Goal: Task Accomplishment & Management: Manage account settings

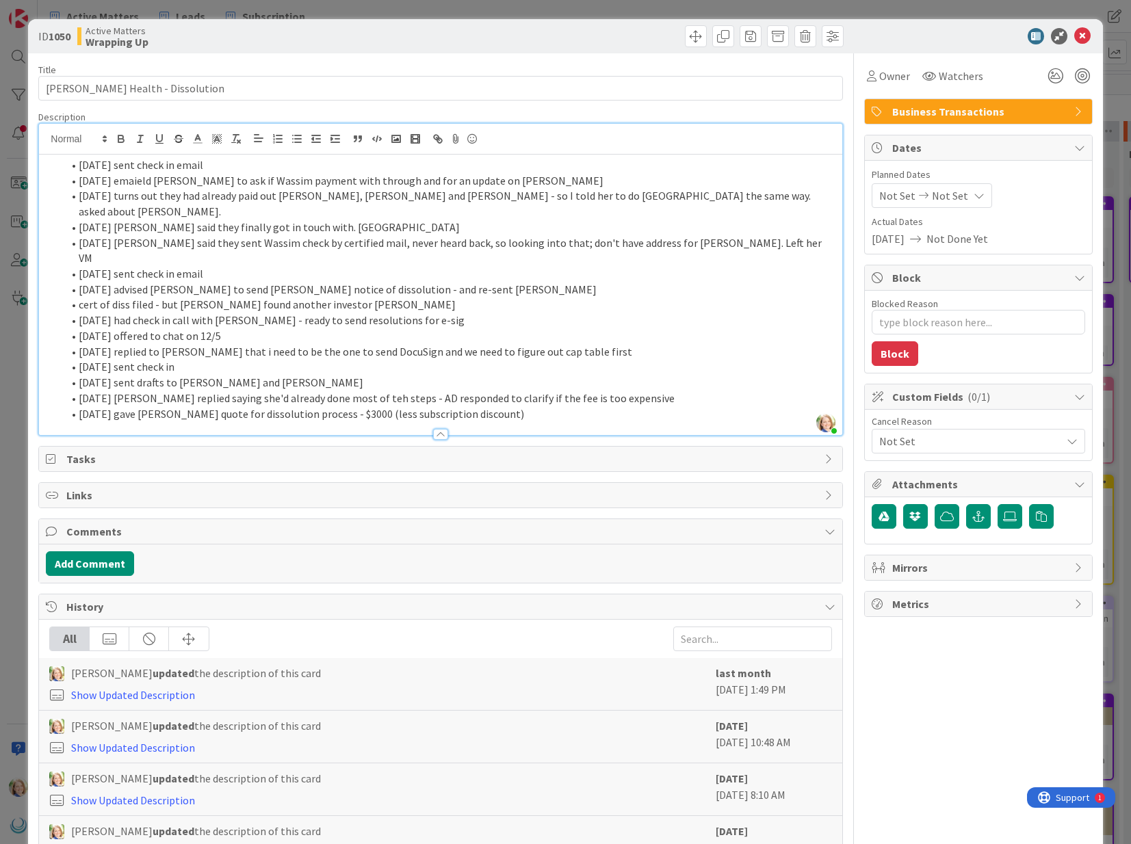
scroll to position [0, 1116]
click at [79, 168] on li "[DATE] sent check in email" at bounding box center [448, 165] width 773 height 16
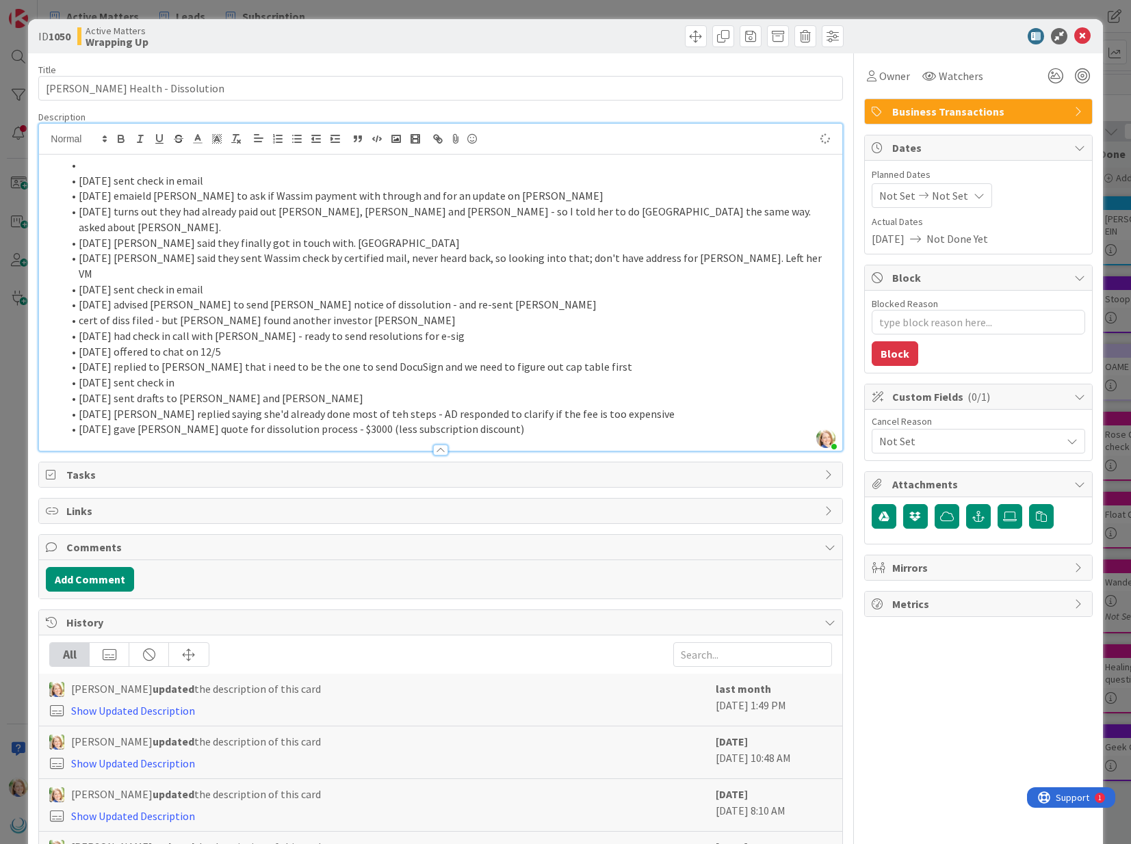
type textarea "x"
click at [79, 164] on li "[DATE] [PERSON_NAME] replied" at bounding box center [448, 165] width 773 height 16
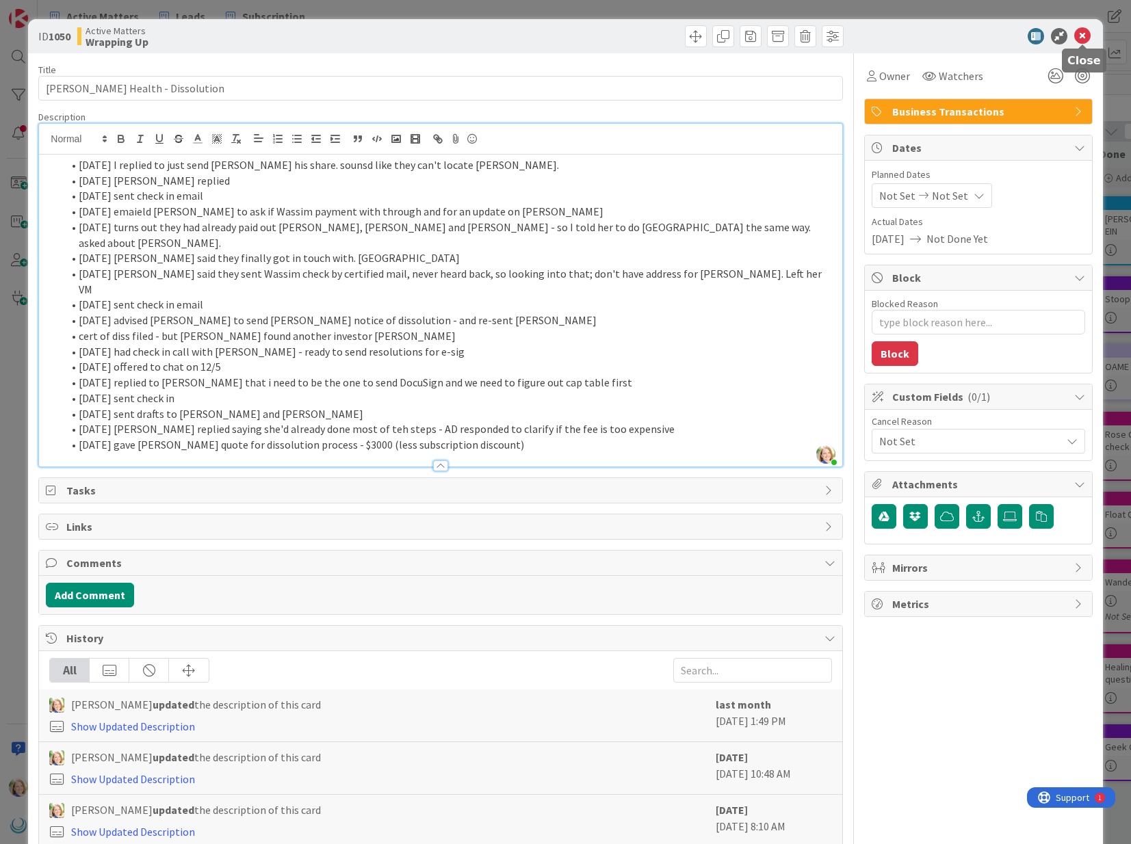
click at [1078, 38] on icon at bounding box center [1082, 36] width 16 height 16
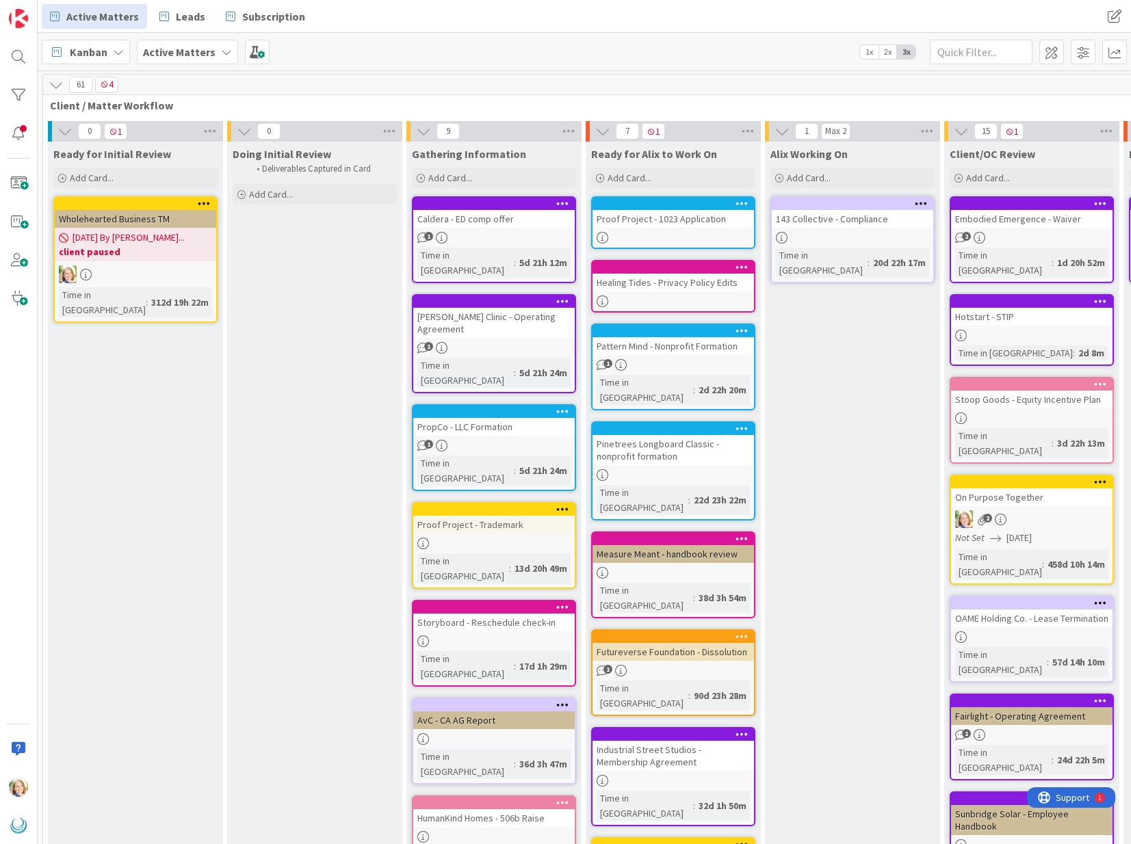
click at [655, 202] on div at bounding box center [676, 204] width 155 height 10
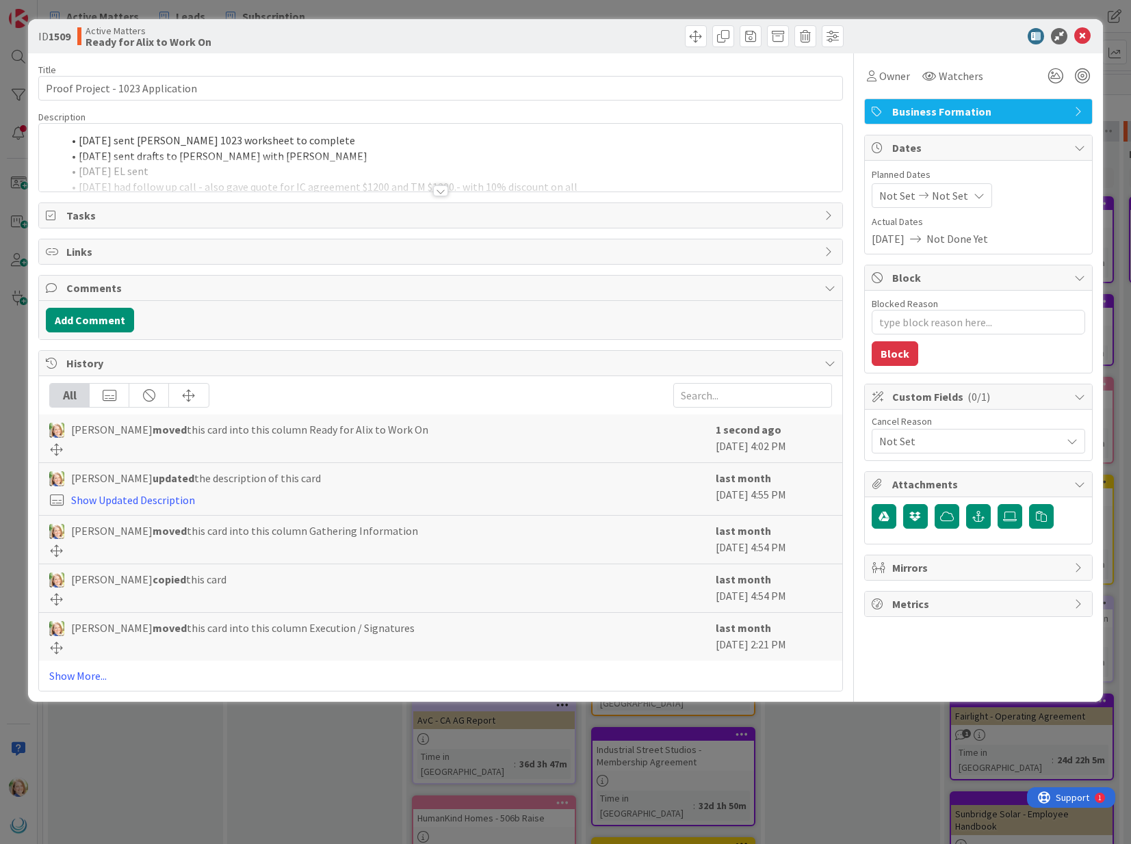
type textarea "x"
click at [79, 142] on div "[PERSON_NAME] just joined [DATE] sent [PERSON_NAME] 1023 worksheet to complete …" at bounding box center [440, 158] width 803 height 68
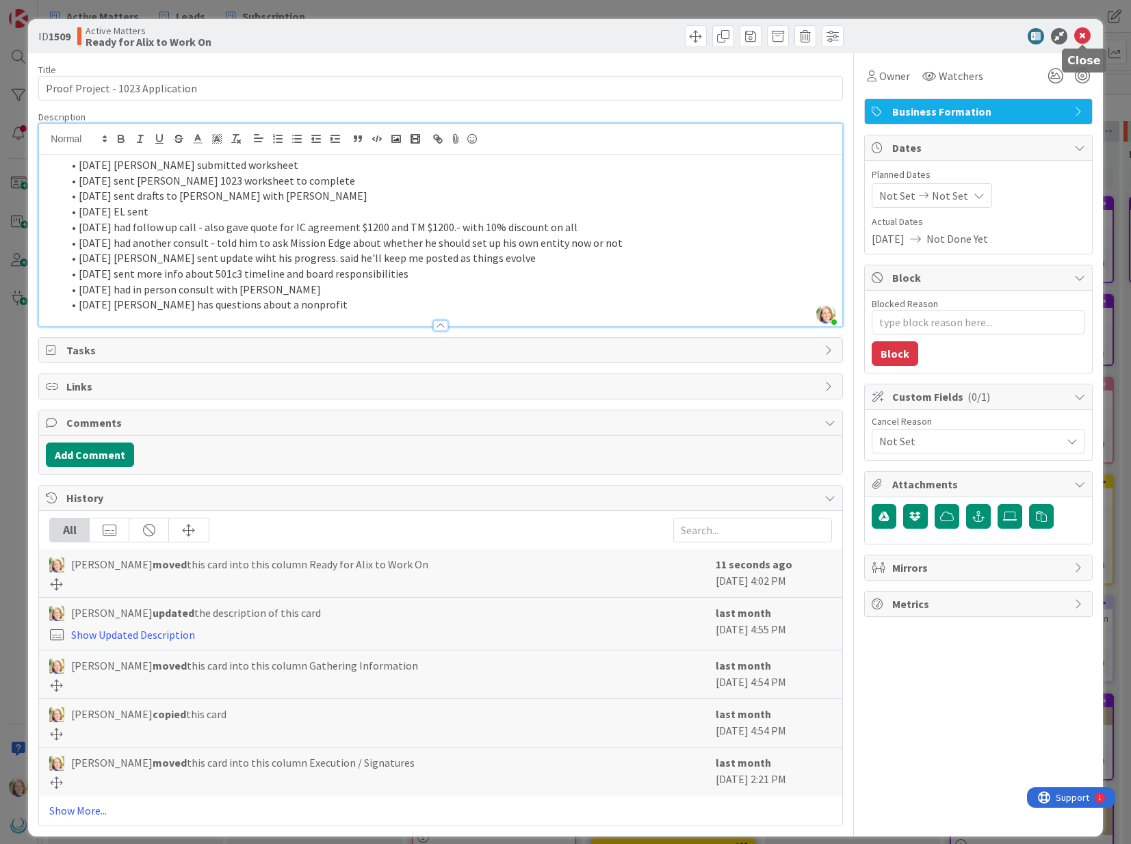
click at [1081, 36] on icon at bounding box center [1082, 36] width 16 height 16
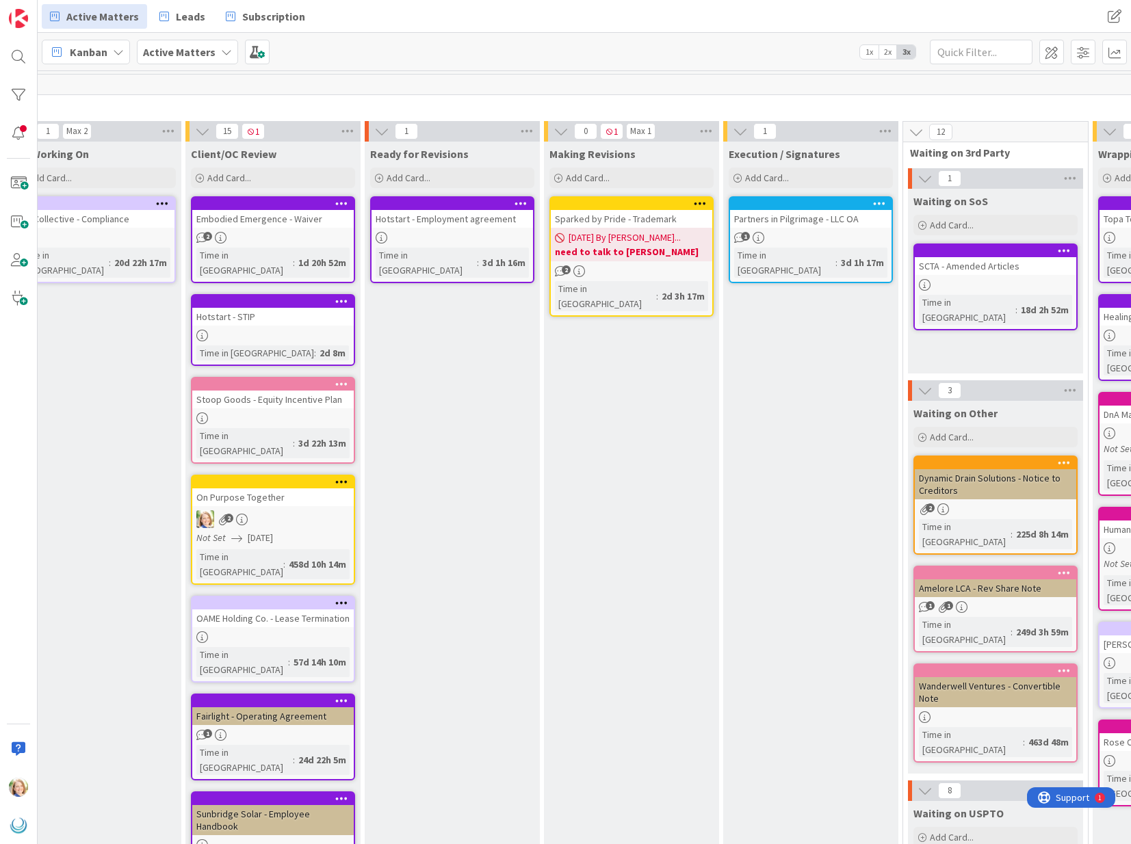
scroll to position [0, 768]
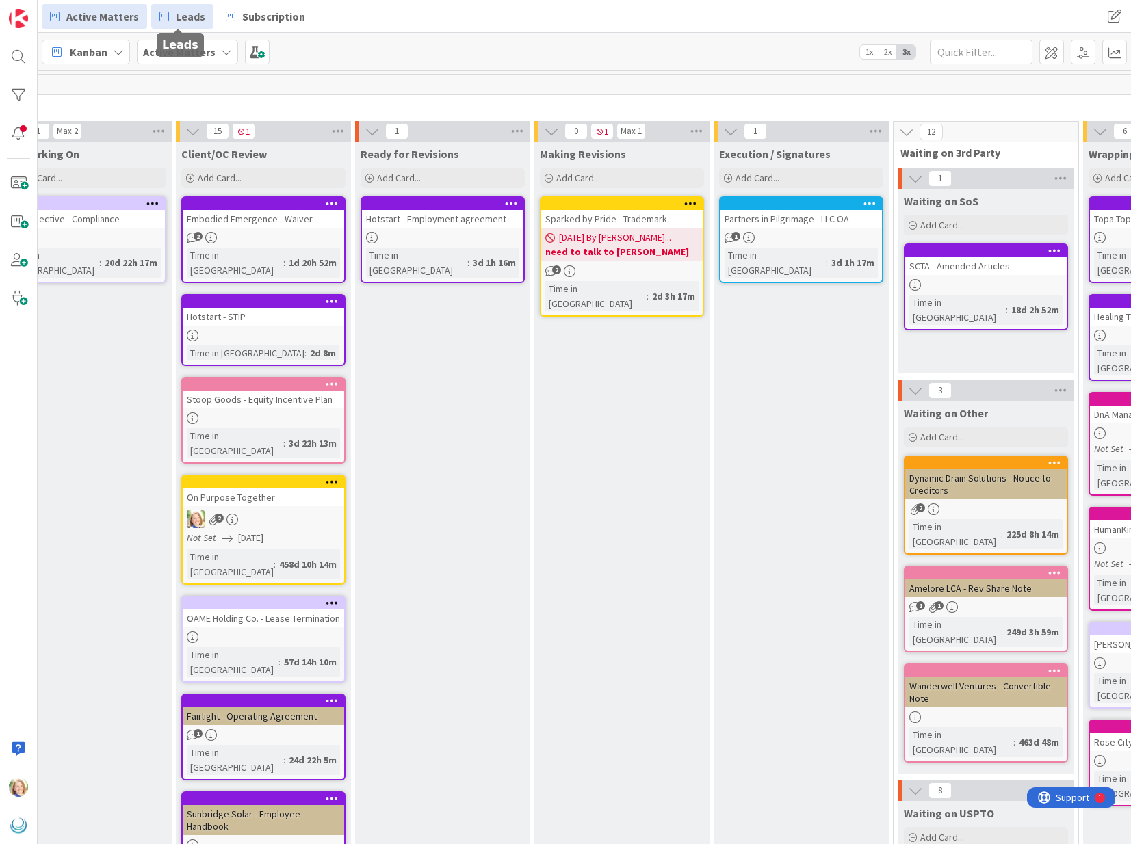
click at [179, 18] on span "Leads" at bounding box center [190, 16] width 29 height 16
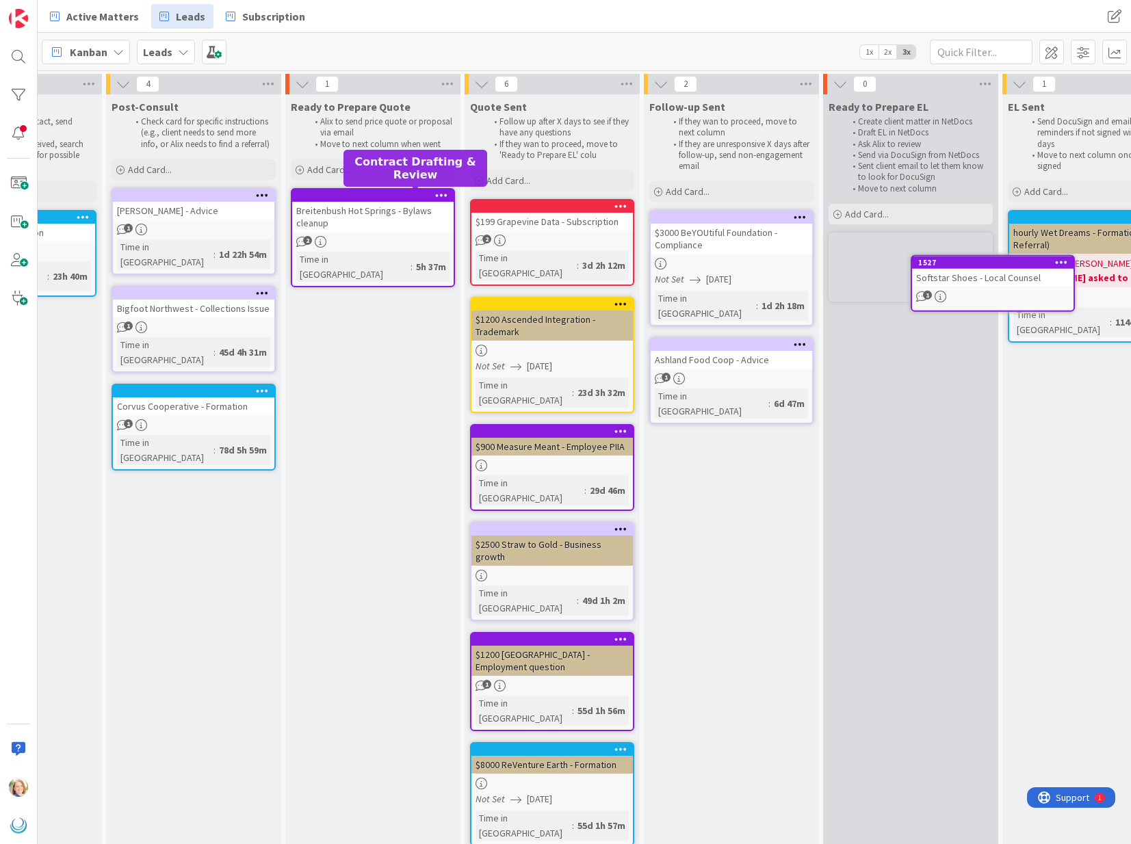
scroll to position [0, 307]
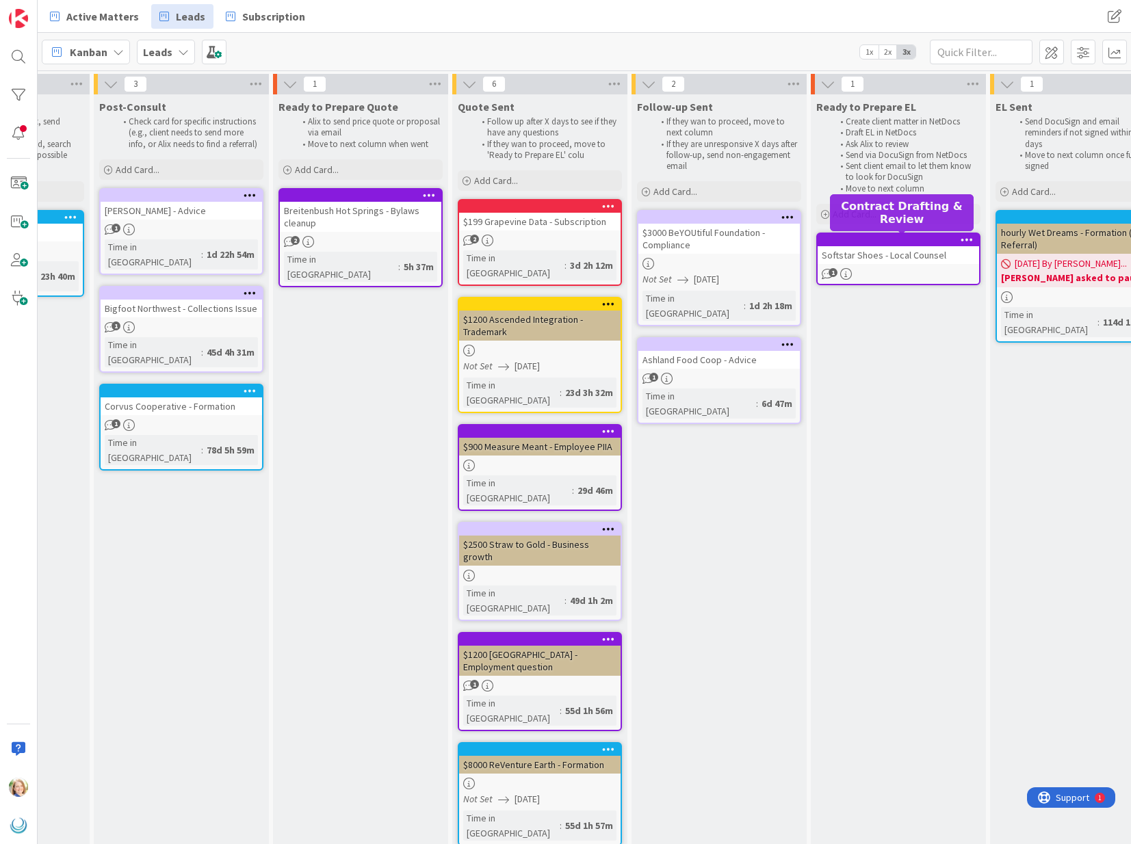
click at [853, 241] on div at bounding box center [901, 240] width 155 height 10
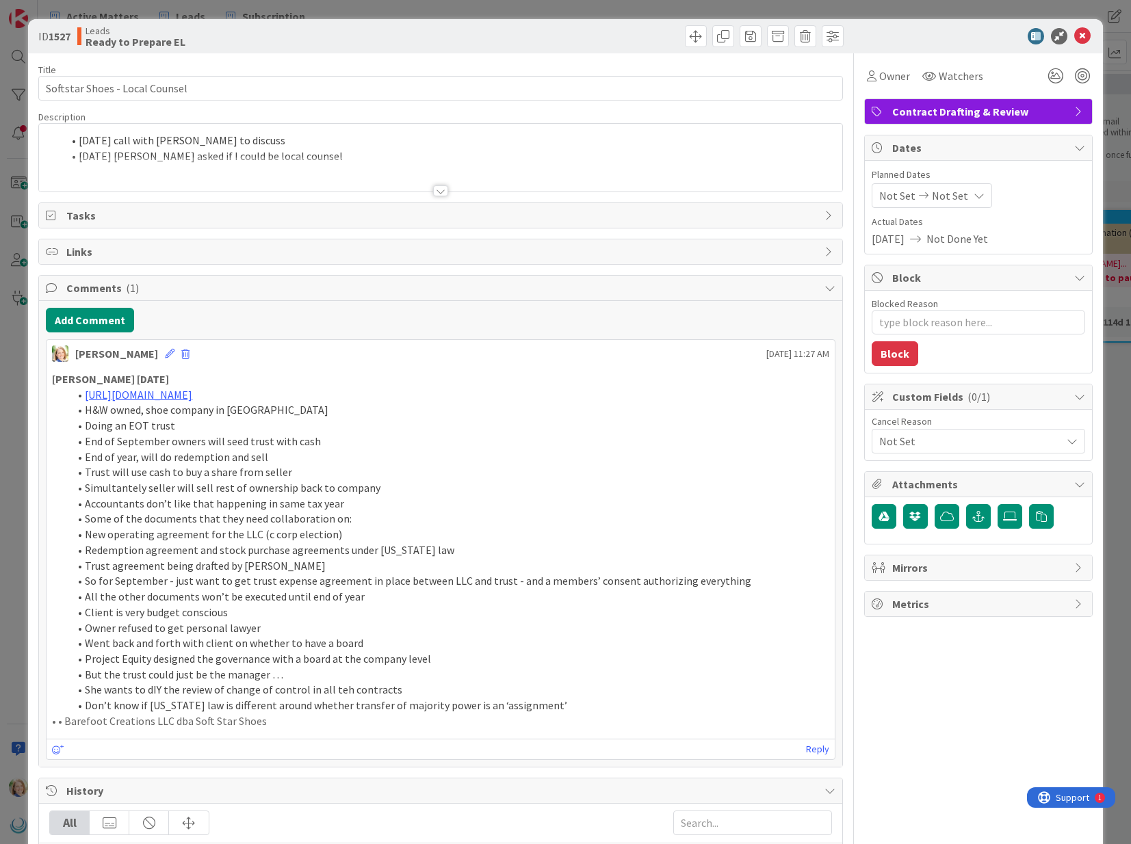
click at [79, 140] on div "[DATE] call with [PERSON_NAME] to discuss [DATE] [PERSON_NAME] asked if I could…" at bounding box center [440, 158] width 803 height 68
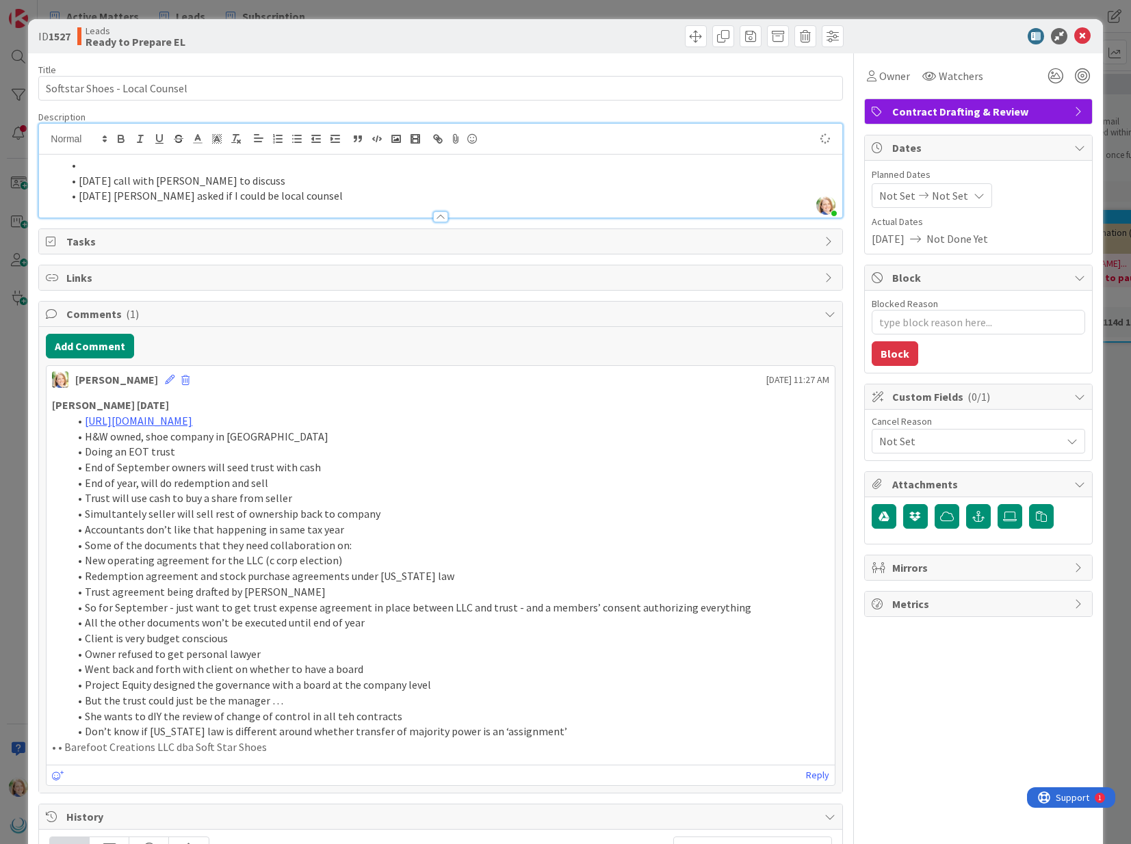
type textarea "x"
click at [1083, 38] on icon at bounding box center [1082, 36] width 16 height 16
